Goal: Task Accomplishment & Management: Complete application form

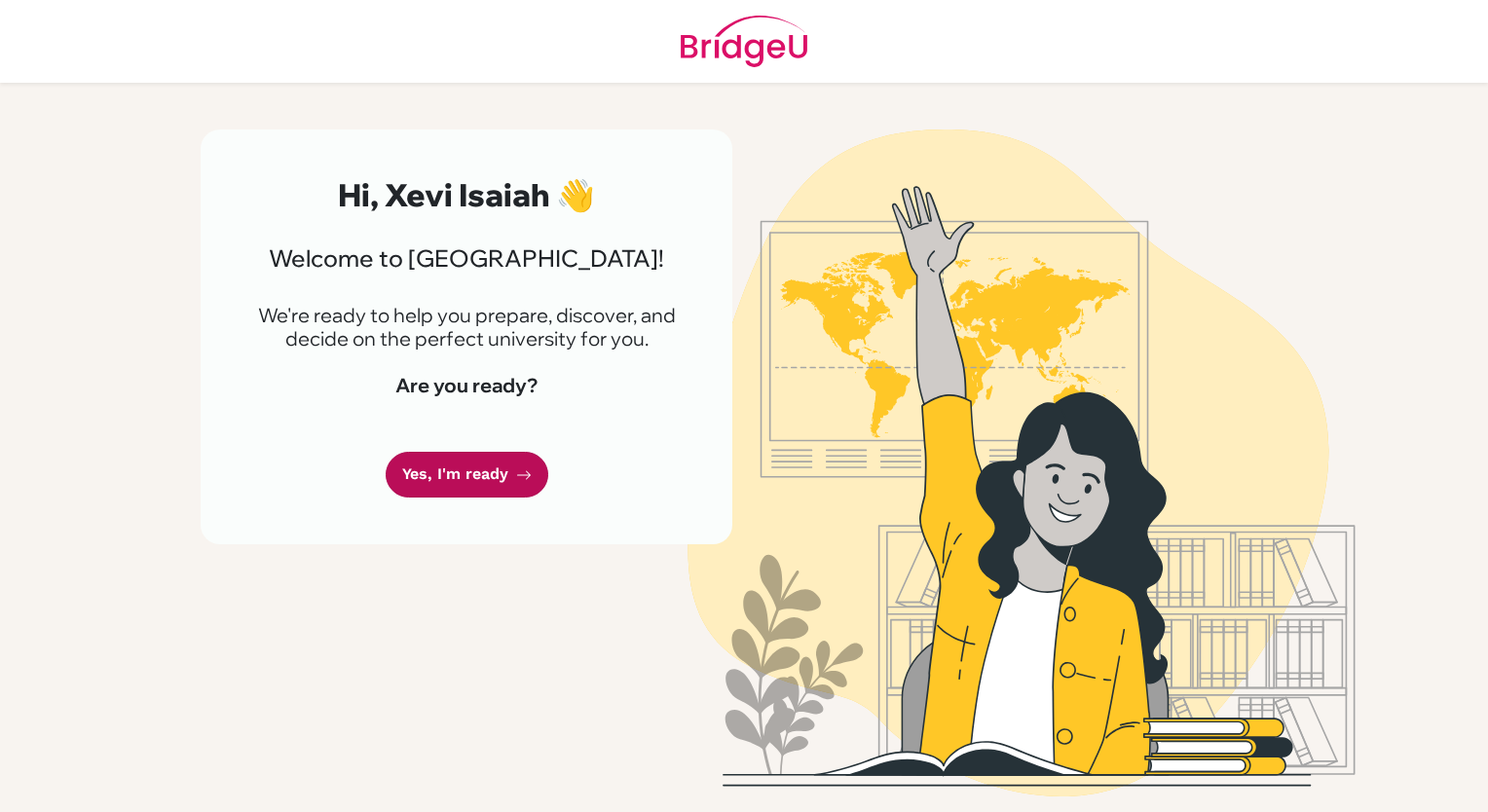
click at [498, 474] on link "Yes, I'm ready" at bounding box center [467, 475] width 163 height 46
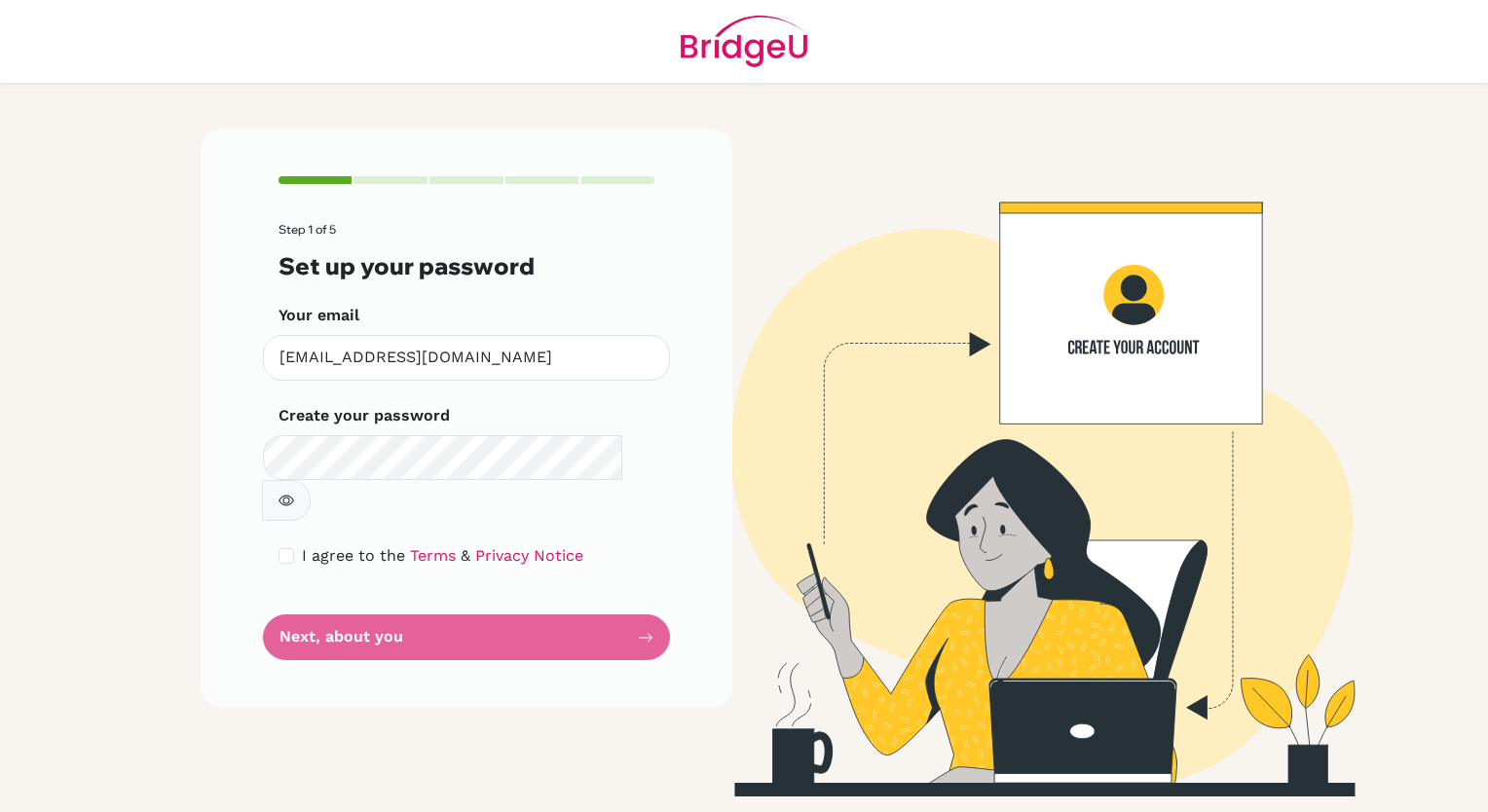
click at [374, 431] on div "Create your password Make sure it's at least 6 characters" at bounding box center [466, 462] width 376 height 117
click at [279, 548] on input "checkbox" at bounding box center [286, 556] width 16 height 16
checkbox input "true"
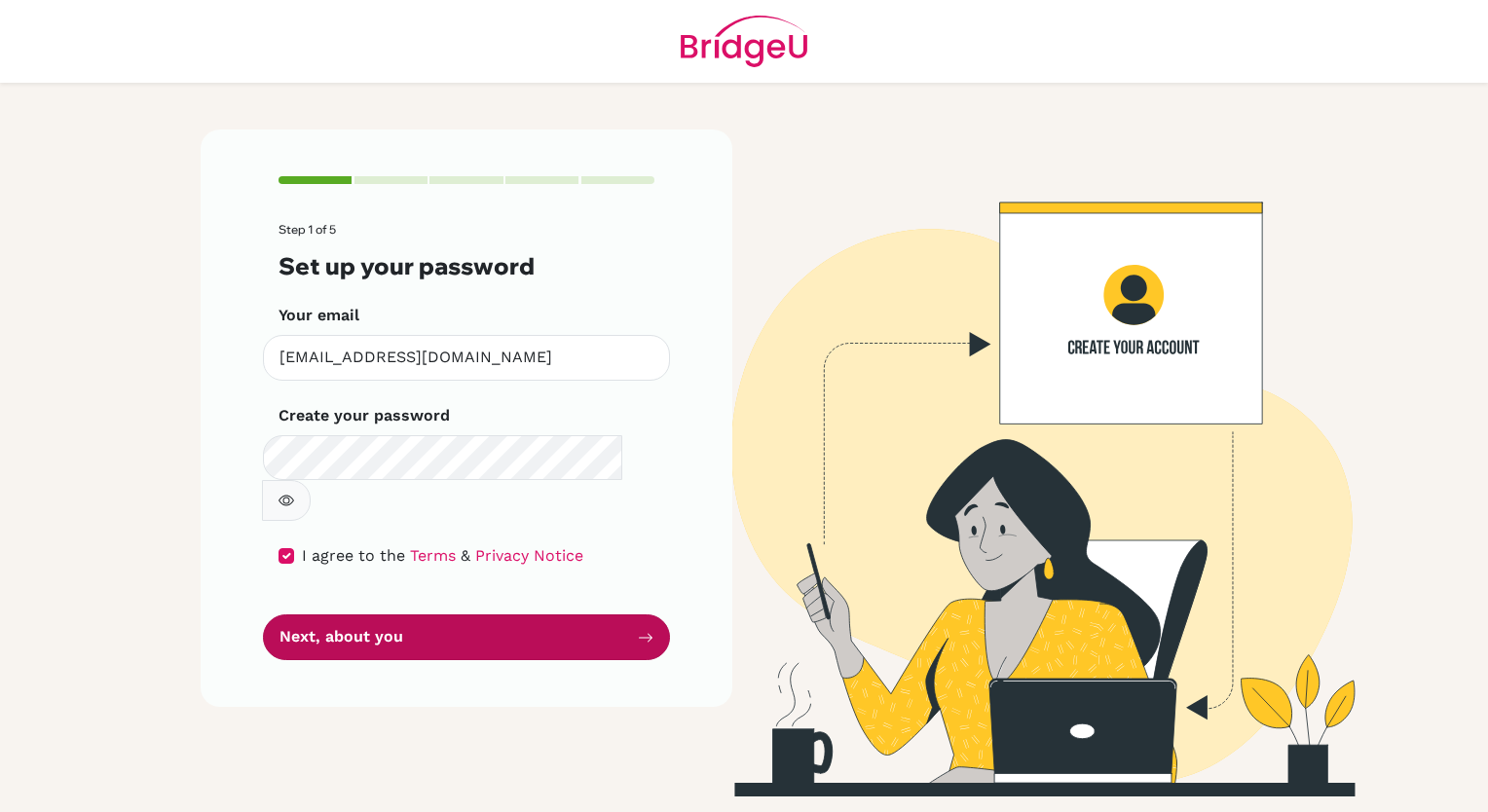
click at [340, 615] on button "Next, about you" at bounding box center [466, 637] width 407 height 46
